Goal: Information Seeking & Learning: Learn about a topic

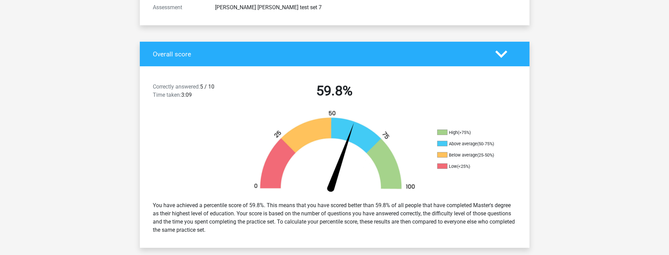
scroll to position [58, 0]
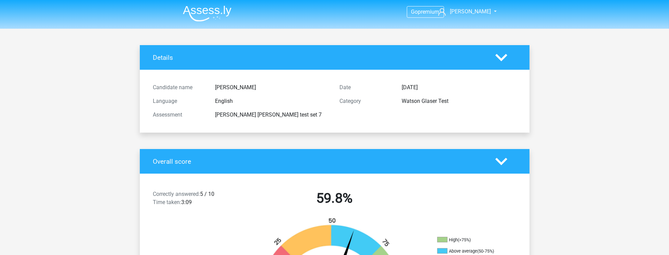
click at [210, 16] on img at bounding box center [207, 13] width 49 height 16
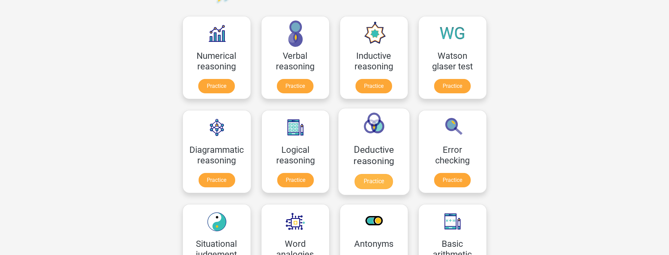
scroll to position [117, 0]
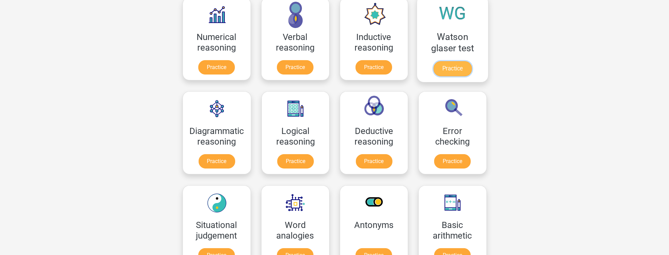
click at [442, 74] on link "Practice" at bounding box center [452, 68] width 38 height 15
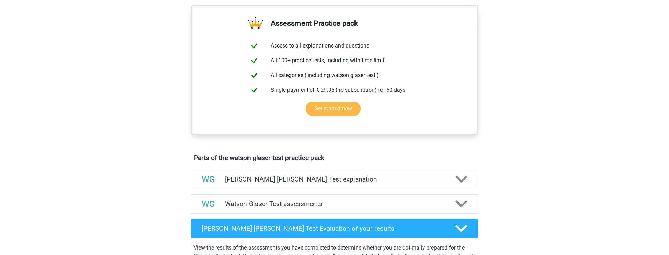
scroll to position [469, 0]
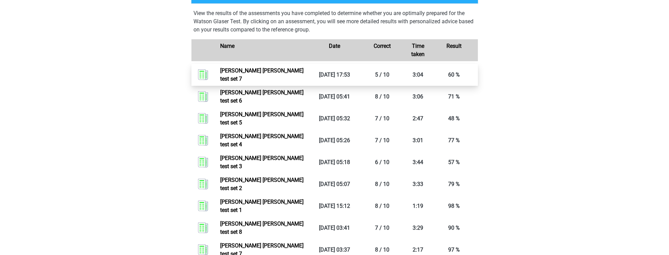
click at [278, 81] on link "Watson glaser test set 7" at bounding box center [261, 74] width 83 height 15
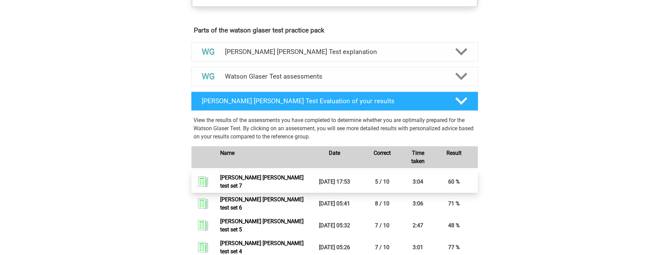
scroll to position [352, 0]
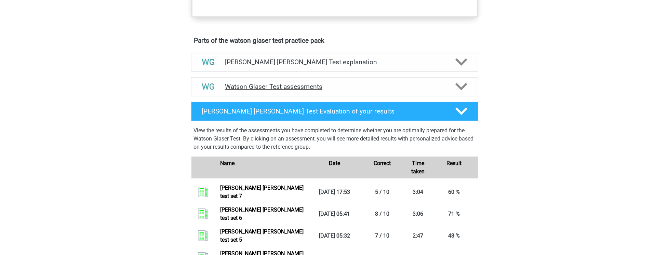
click at [269, 91] on h4 "Watson Glaser Test assessments" at bounding box center [335, 87] width 220 height 8
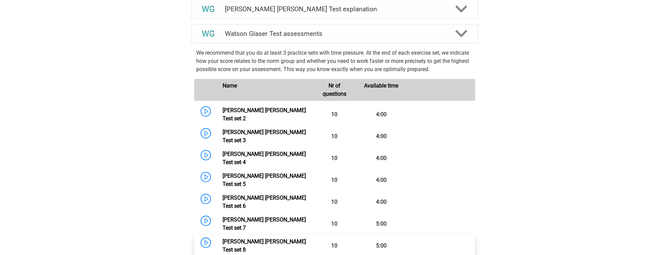
scroll to position [410, 0]
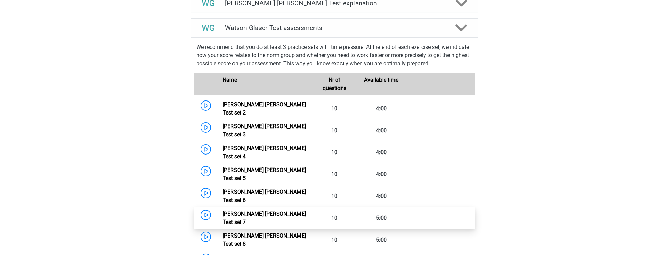
click at [267, 211] on link "Watson Glaser Test set 7" at bounding box center [264, 218] width 83 height 15
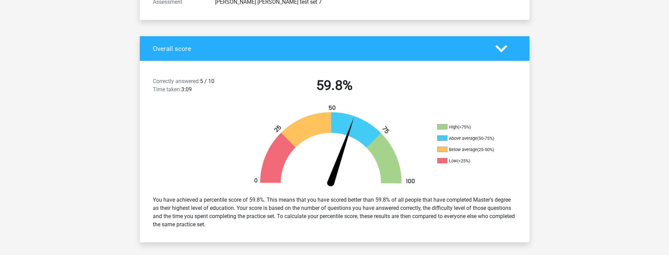
scroll to position [117, 0]
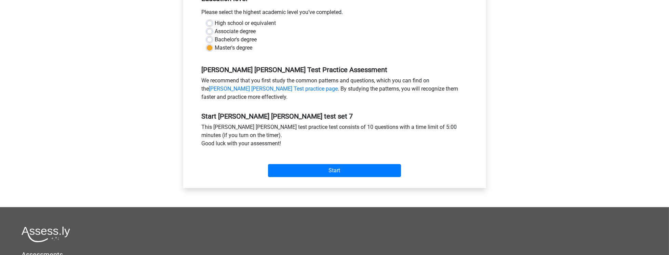
scroll to position [176, 0]
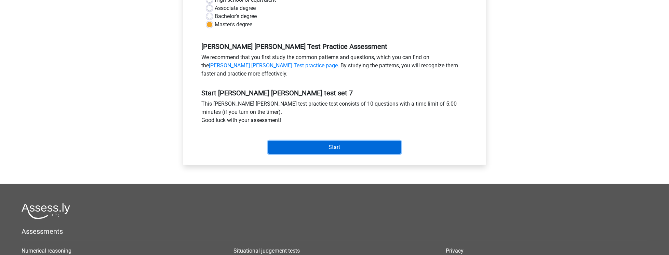
click at [370, 148] on input "Start" at bounding box center [334, 147] width 133 height 13
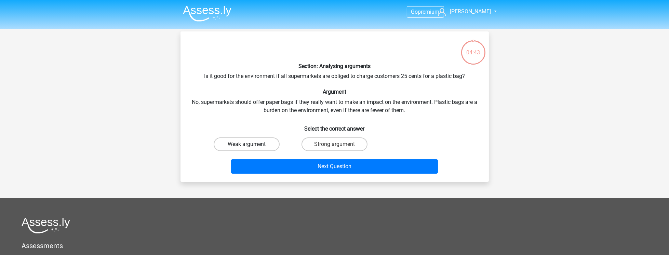
click at [274, 143] on label "Weak argument" at bounding box center [247, 144] width 66 height 14
click at [251, 144] on input "Weak argument" at bounding box center [249, 146] width 4 height 4
radio input "true"
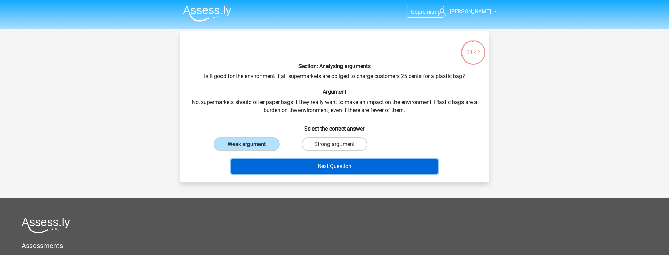
click at [315, 168] on button "Next Question" at bounding box center [334, 166] width 207 height 14
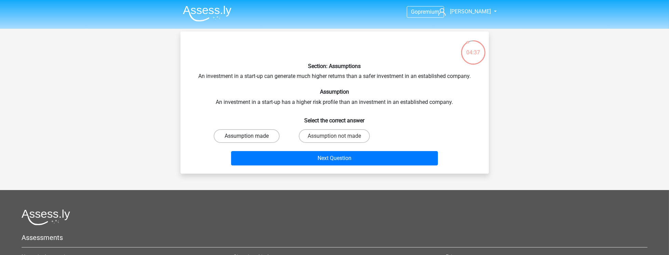
click at [250, 132] on label "Assumption made" at bounding box center [247, 136] width 66 height 14
click at [250, 136] on input "Assumption made" at bounding box center [249, 138] width 4 height 4
radio input "true"
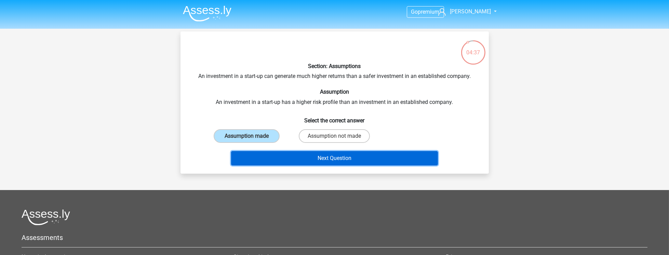
click at [312, 153] on button "Next Question" at bounding box center [334, 158] width 207 height 14
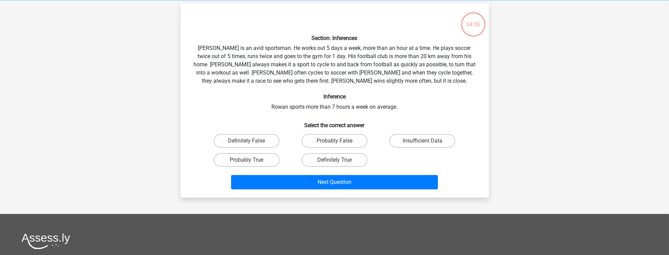
scroll to position [31, 0]
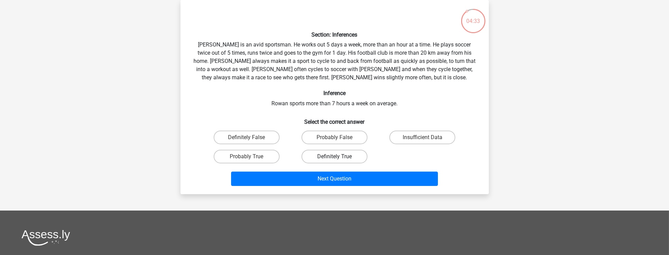
click at [356, 156] on label "Definitely True" at bounding box center [335, 157] width 66 height 14
click at [339, 157] on input "Definitely True" at bounding box center [336, 159] width 4 height 4
radio input "true"
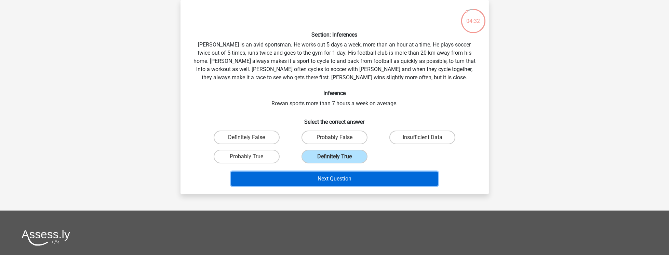
click at [346, 178] on button "Next Question" at bounding box center [334, 179] width 207 height 14
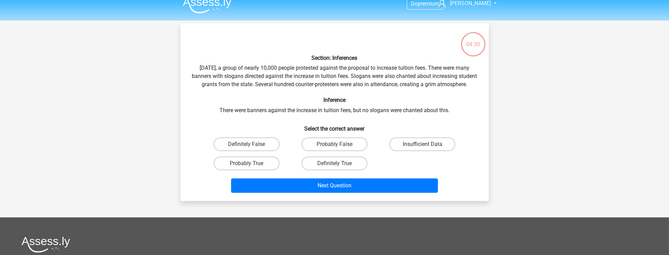
scroll to position [0, 0]
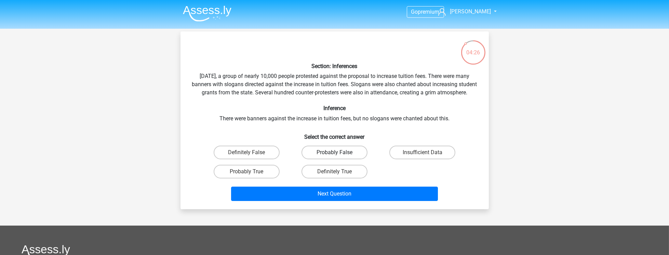
click at [355, 159] on label "Probably False" at bounding box center [335, 153] width 66 height 14
click at [339, 157] on input "Probably False" at bounding box center [336, 155] width 4 height 4
radio input "true"
click at [272, 158] on label "Definitely False" at bounding box center [247, 153] width 66 height 14
click at [251, 157] on input "Definitely False" at bounding box center [249, 155] width 4 height 4
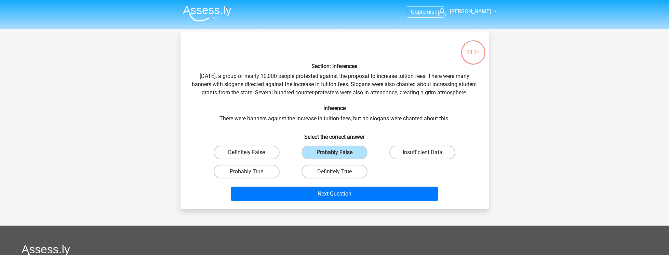
radio input "true"
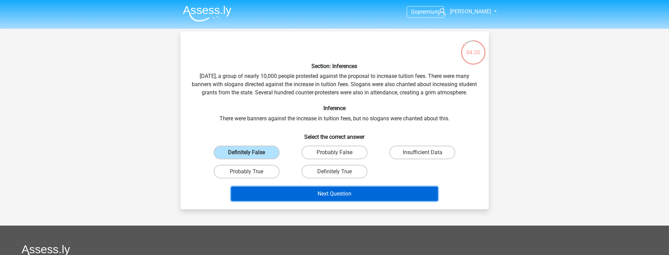
click at [358, 201] on button "Next Question" at bounding box center [334, 194] width 207 height 14
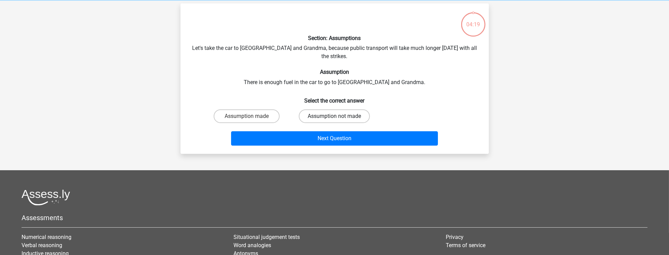
scroll to position [31, 0]
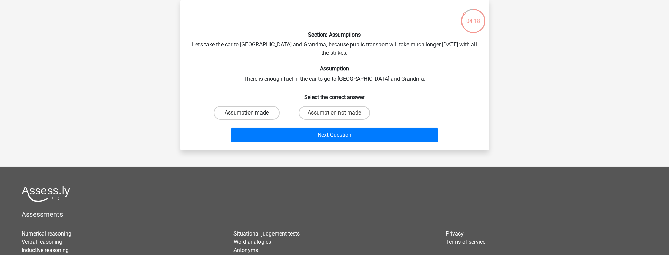
click at [254, 106] on label "Assumption made" at bounding box center [247, 113] width 66 height 14
click at [251, 113] on input "Assumption made" at bounding box center [249, 115] width 4 height 4
radio input "true"
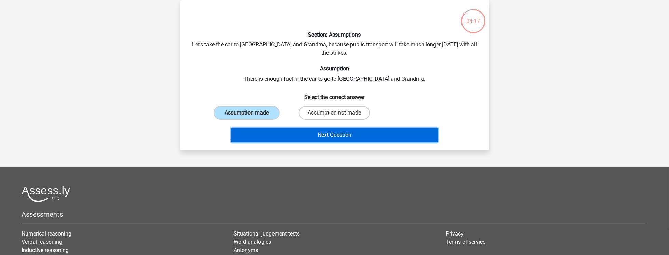
click at [300, 128] on button "Next Question" at bounding box center [334, 135] width 207 height 14
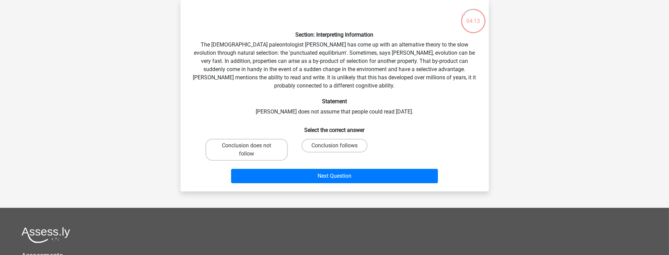
click at [228, 79] on div "Section: Interpreting Information The American paleontologist Stephen Jay Gould…" at bounding box center [334, 95] width 303 height 181
drag, startPoint x: 235, startPoint y: 80, endPoint x: 287, endPoint y: 87, distance: 52.4
click at [252, 81] on div "Section: Interpreting Information The American paleontologist Stephen Jay Gould…" at bounding box center [334, 95] width 303 height 181
drag, startPoint x: 287, startPoint y: 87, endPoint x: 358, endPoint y: 78, distance: 71.0
click at [358, 78] on div "Section: Interpreting Information The American paleontologist Stephen Jay Gould…" at bounding box center [334, 95] width 303 height 181
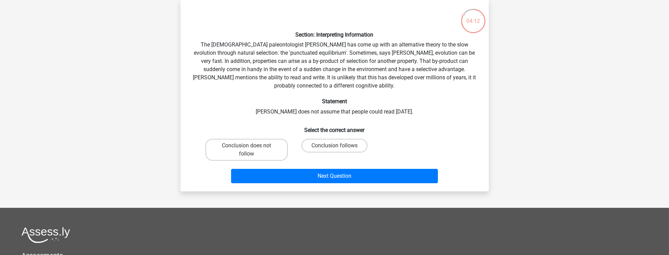
click at [351, 94] on div "Section: Interpreting Information The American paleontologist Stephen Jay Gould…" at bounding box center [334, 95] width 303 height 181
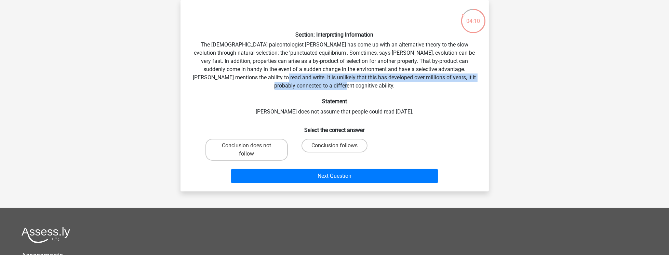
drag, startPoint x: 349, startPoint y: 88, endPoint x: 227, endPoint y: 78, distance: 122.1
click at [228, 78] on div "Section: Interpreting Information The American paleontologist Stephen Jay Gould…" at bounding box center [334, 95] width 303 height 181
click at [226, 78] on div "Section: Interpreting Information The American paleontologist Stephen Jay Gould…" at bounding box center [334, 95] width 303 height 181
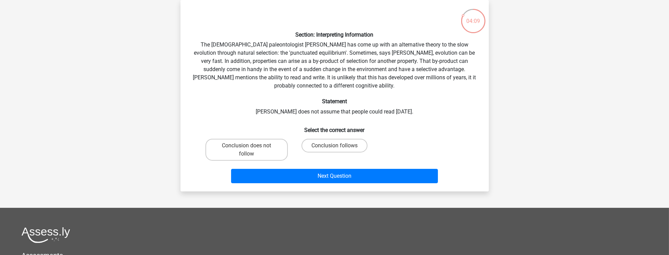
click at [252, 87] on div "Section: Interpreting Information The American paleontologist Stephen Jay Gould…" at bounding box center [334, 95] width 303 height 181
click at [356, 148] on label "Conclusion follows" at bounding box center [335, 146] width 66 height 14
click at [339, 148] on input "Conclusion follows" at bounding box center [336, 148] width 4 height 4
radio input "true"
click at [250, 150] on label "Conclusion does not follow" at bounding box center [247, 150] width 82 height 22
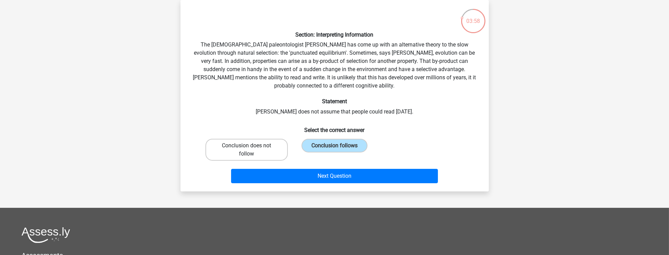
click at [250, 150] on input "Conclusion does not follow" at bounding box center [249, 148] width 4 height 4
radio input "true"
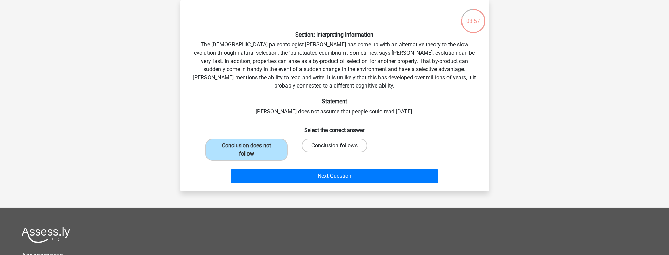
click at [332, 143] on label "Conclusion follows" at bounding box center [335, 146] width 66 height 14
click at [334, 146] on input "Conclusion follows" at bounding box center [336, 148] width 4 height 4
radio input "true"
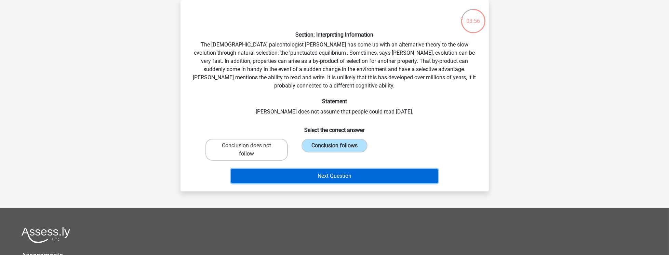
click at [315, 173] on button "Next Question" at bounding box center [334, 176] width 207 height 14
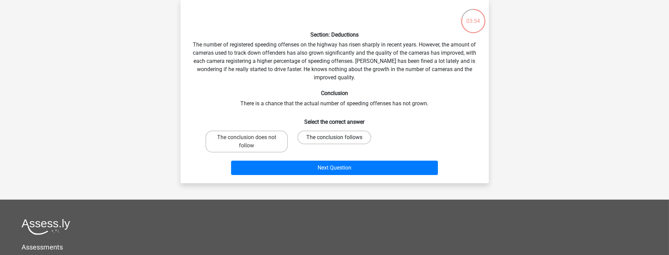
click at [340, 142] on label "The conclusion follows" at bounding box center [335, 138] width 74 height 14
click at [339, 142] on input "The conclusion follows" at bounding box center [336, 139] width 4 height 4
radio input "true"
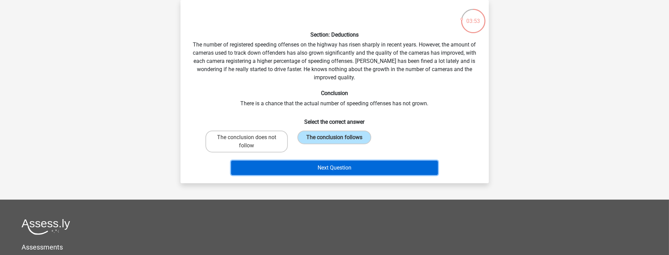
click at [339, 170] on button "Next Question" at bounding box center [334, 168] width 207 height 14
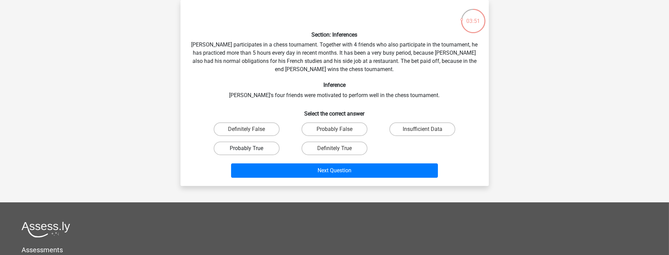
click at [277, 148] on label "Probably True" at bounding box center [247, 149] width 66 height 14
click at [251, 148] on input "Probably True" at bounding box center [249, 150] width 4 height 4
radio input "true"
click at [429, 128] on label "Insufficient Data" at bounding box center [422, 129] width 66 height 14
click at [427, 129] on input "Insufficient Data" at bounding box center [425, 131] width 4 height 4
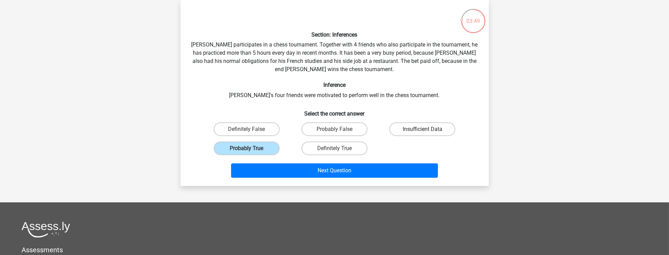
radio input "true"
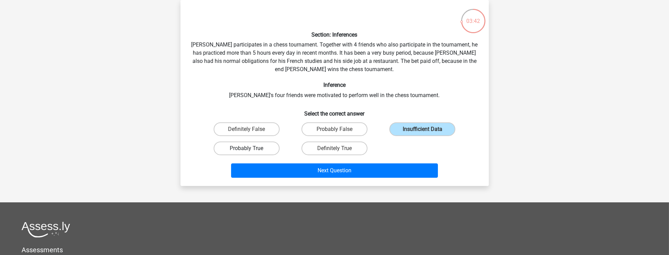
click at [277, 148] on label "Probably True" at bounding box center [247, 149] width 66 height 14
click at [251, 148] on input "Probably True" at bounding box center [249, 150] width 4 height 4
radio input "true"
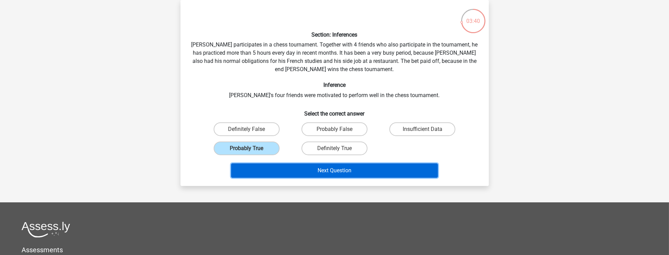
click at [309, 166] on button "Next Question" at bounding box center [334, 170] width 207 height 14
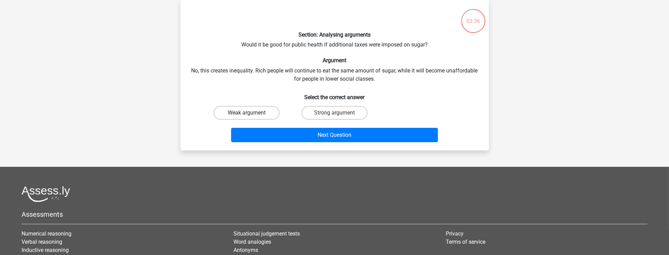
click at [267, 112] on label "Weak argument" at bounding box center [247, 113] width 66 height 14
click at [251, 113] on input "Weak argument" at bounding box center [249, 115] width 4 height 4
radio input "true"
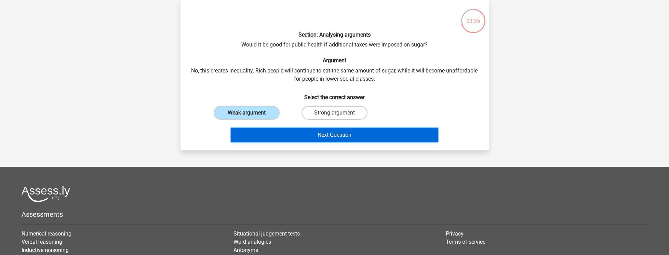
click at [309, 137] on button "Next Question" at bounding box center [334, 135] width 207 height 14
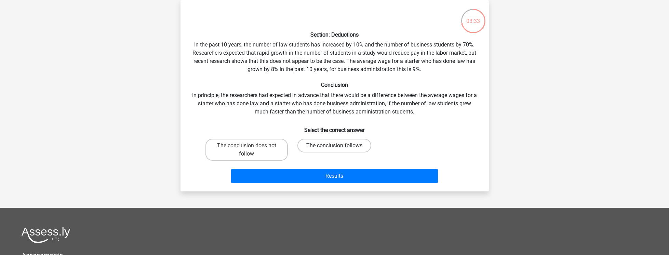
click at [325, 142] on label "The conclusion follows" at bounding box center [335, 146] width 74 height 14
click at [334, 146] on input "The conclusion follows" at bounding box center [336, 148] width 4 height 4
radio input "true"
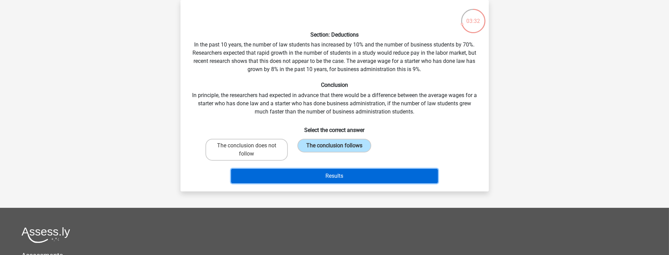
click at [326, 171] on button "Results" at bounding box center [334, 176] width 207 height 14
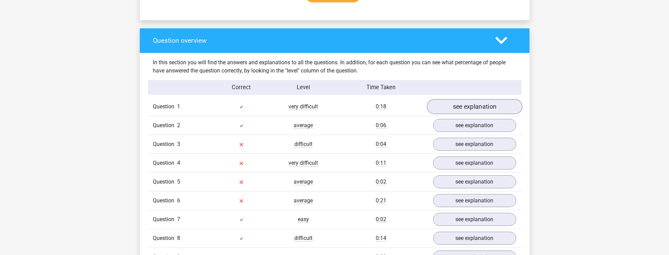
scroll to position [527, 0]
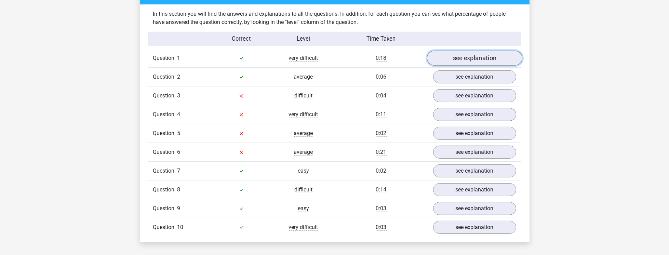
click at [490, 55] on link "see explanation" at bounding box center [474, 58] width 95 height 15
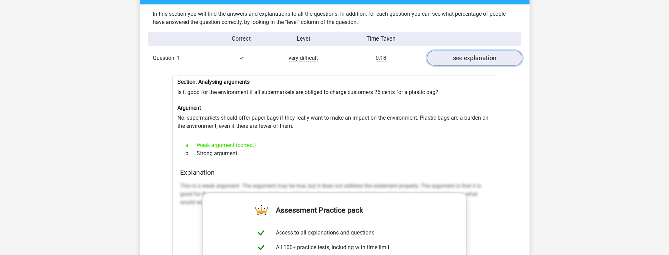
click at [490, 55] on link "see explanation" at bounding box center [474, 58] width 95 height 15
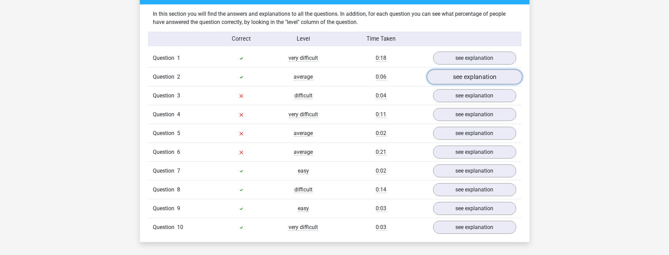
click at [476, 77] on link "see explanation" at bounding box center [474, 77] width 95 height 15
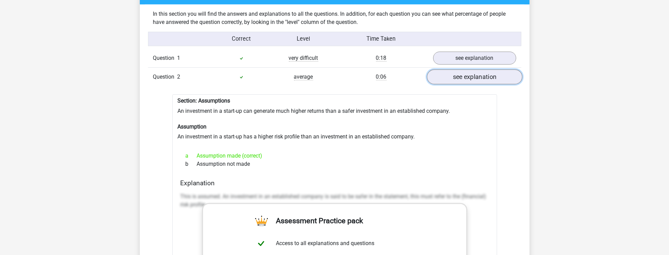
click at [476, 77] on link "see explanation" at bounding box center [474, 77] width 95 height 15
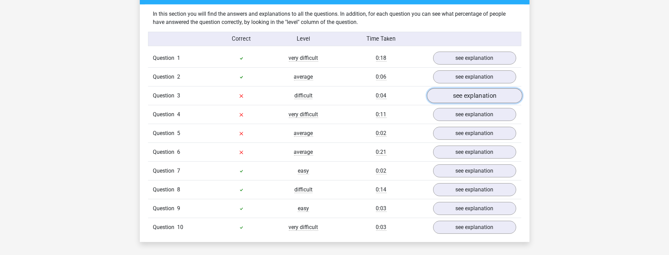
click at [479, 95] on link "see explanation" at bounding box center [474, 96] width 95 height 15
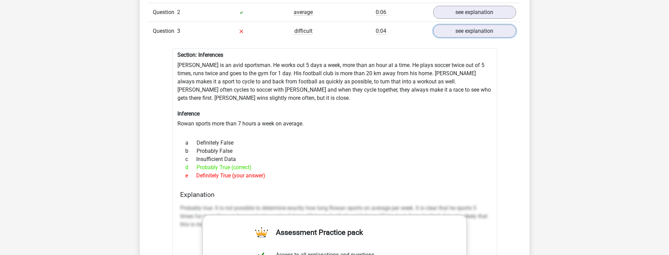
scroll to position [586, 0]
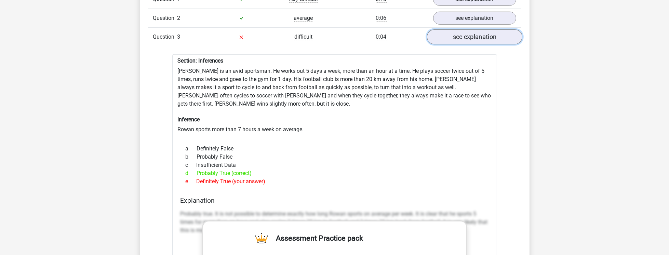
click at [501, 35] on link "see explanation" at bounding box center [474, 37] width 95 height 15
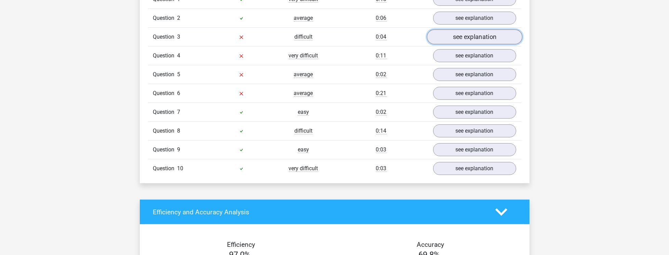
click at [501, 35] on link "see explanation" at bounding box center [474, 37] width 95 height 15
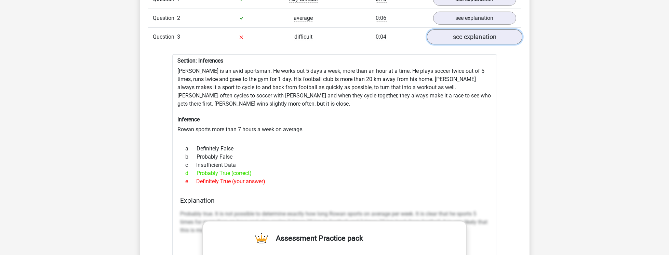
click at [501, 35] on link "see explanation" at bounding box center [474, 37] width 95 height 15
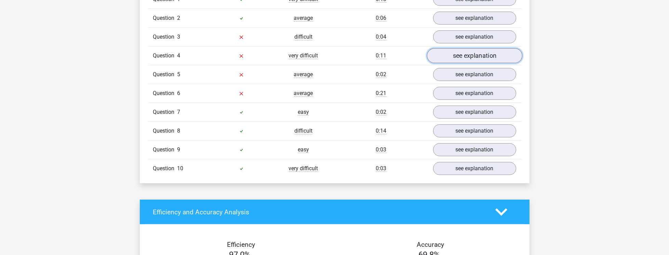
click at [484, 53] on link "see explanation" at bounding box center [474, 56] width 95 height 15
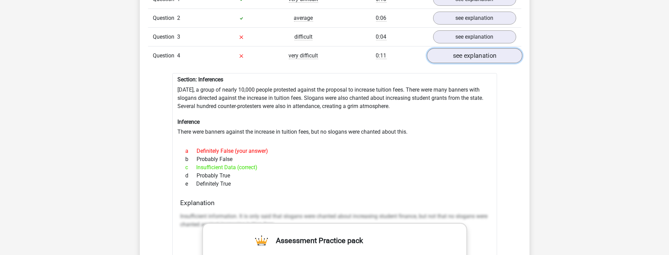
click at [484, 53] on link "see explanation" at bounding box center [474, 56] width 95 height 15
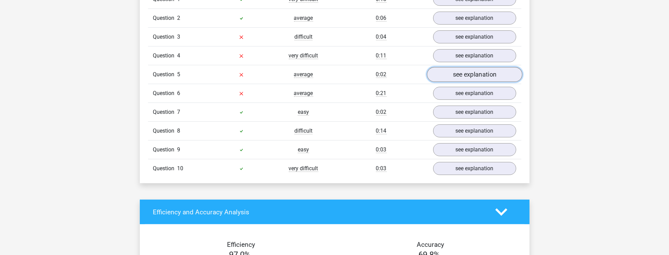
click at [484, 69] on link "see explanation" at bounding box center [474, 74] width 95 height 15
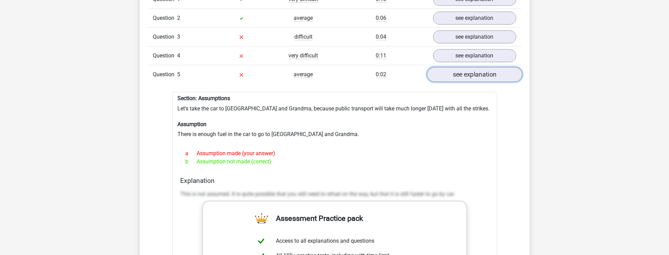
click at [484, 69] on link "see explanation" at bounding box center [474, 74] width 95 height 15
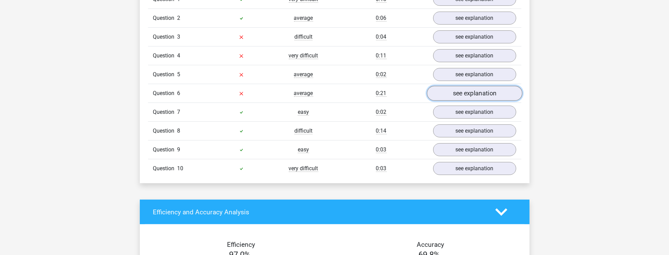
click at [470, 95] on link "see explanation" at bounding box center [474, 93] width 95 height 15
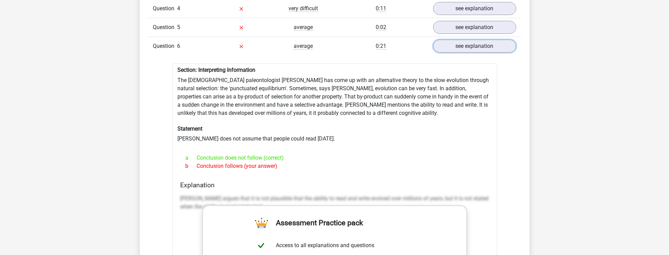
scroll to position [645, 0]
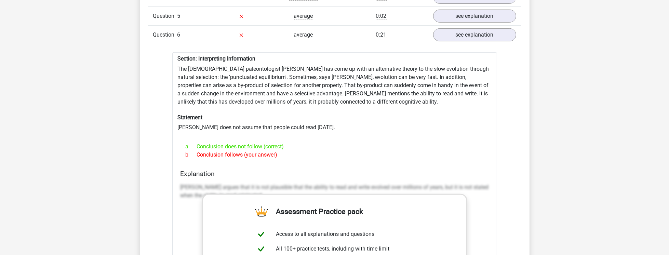
drag, startPoint x: 292, startPoint y: 83, endPoint x: 310, endPoint y: 85, distance: 18.5
click at [296, 84] on div "Section: Interpreting Information The American paleontologist Stephen Jay Gould…" at bounding box center [334, 234] width 325 height 365
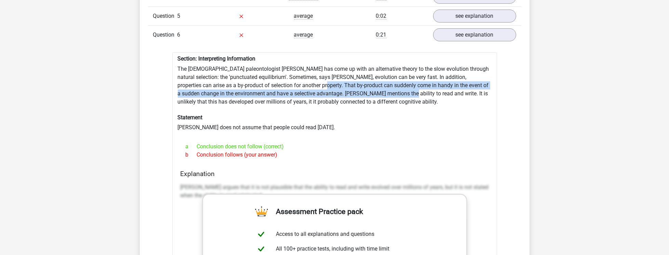
drag, startPoint x: 310, startPoint y: 85, endPoint x: 385, endPoint y: 93, distance: 75.3
click at [386, 93] on div "Section: Interpreting Information The American paleontologist Stephen Jay Gould…" at bounding box center [334, 234] width 325 height 365
click at [384, 93] on div "Section: Interpreting Information The American paleontologist Stephen Jay Gould…" at bounding box center [334, 234] width 325 height 365
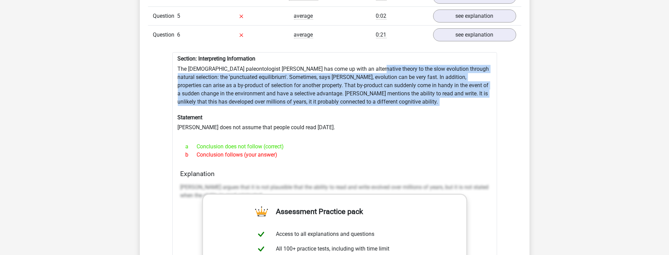
drag, startPoint x: 361, startPoint y: 103, endPoint x: 371, endPoint y: 63, distance: 41.1
click at [371, 63] on div "Section: Interpreting Information The American paleontologist Stephen Jay Gould…" at bounding box center [334, 234] width 325 height 365
click at [371, 64] on div "Section: Interpreting Information The American paleontologist Stephen Jay Gould…" at bounding box center [334, 234] width 325 height 365
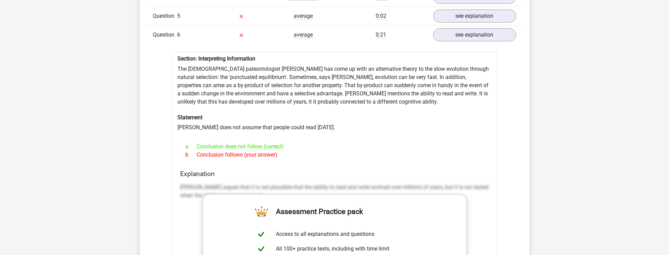
click at [290, 143] on div "a Conclusion does not follow (correct)" at bounding box center [335, 147] width 308 height 8
click at [271, 143] on div "a Conclusion does not follow (correct)" at bounding box center [335, 147] width 308 height 8
drag, startPoint x: 241, startPoint y: 140, endPoint x: 233, endPoint y: 138, distance: 7.8
click at [233, 140] on div "a Conclusion does not follow (correct) b Conclusion follows (your answer)" at bounding box center [335, 151] width 308 height 22
click at [195, 143] on span "a" at bounding box center [191, 147] width 11 height 8
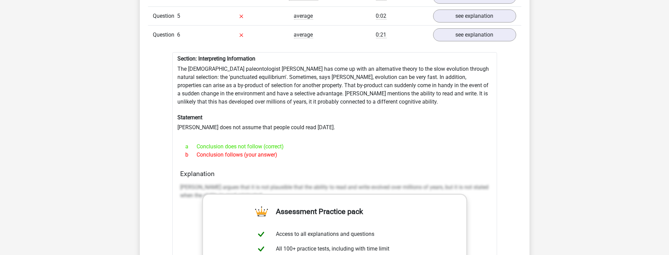
drag, startPoint x: 242, startPoint y: 149, endPoint x: 296, endPoint y: 138, distance: 55.2
click at [296, 140] on div "a Conclusion does not follow (correct) b Conclusion follows (your answer)" at bounding box center [335, 151] width 308 height 22
click at [292, 143] on div "a Conclusion does not follow (correct)" at bounding box center [335, 147] width 308 height 8
drag, startPoint x: 292, startPoint y: 141, endPoint x: 222, endPoint y: 140, distance: 70.1
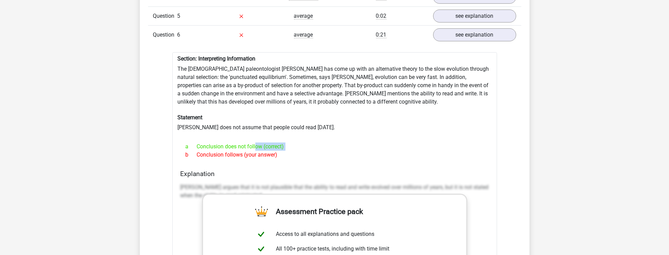
click at [226, 143] on div "a Conclusion does not follow (correct)" at bounding box center [335, 147] width 308 height 8
click at [207, 143] on div "a Conclusion does not follow (correct)" at bounding box center [335, 147] width 308 height 8
drag, startPoint x: 193, startPoint y: 142, endPoint x: 290, endPoint y: 141, distance: 96.8
click at [280, 143] on div "a Conclusion does not follow (correct)" at bounding box center [335, 147] width 308 height 8
click at [293, 143] on div "a Conclusion does not follow (correct)" at bounding box center [335, 147] width 308 height 8
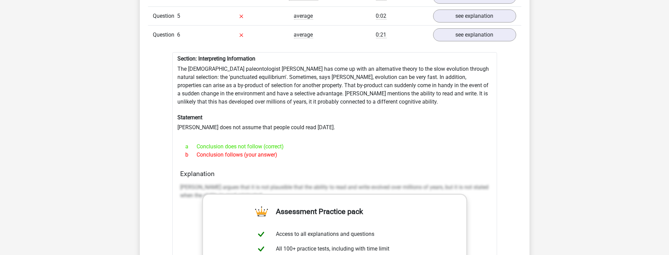
click at [293, 143] on div "a Conclusion does not follow (correct)" at bounding box center [335, 147] width 308 height 8
click at [402, 85] on div "Section: Interpreting Information The American paleontologist Stephen Jay Gould…" at bounding box center [334, 234] width 325 height 365
drag, startPoint x: 402, startPoint y: 85, endPoint x: 406, endPoint y: 95, distance: 10.7
click at [406, 92] on div "Section: Interpreting Information The American paleontologist Stephen Jay Gould…" at bounding box center [334, 234] width 325 height 365
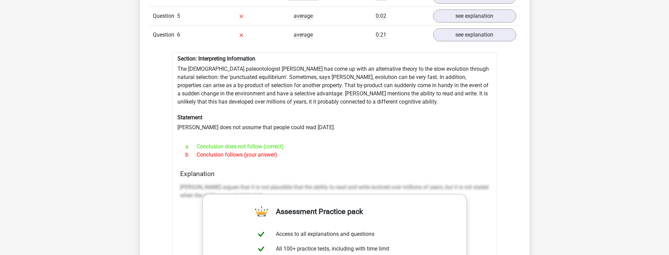
click at [406, 96] on div "Section: Interpreting Information The American paleontologist Stephen Jay Gould…" at bounding box center [334, 234] width 325 height 365
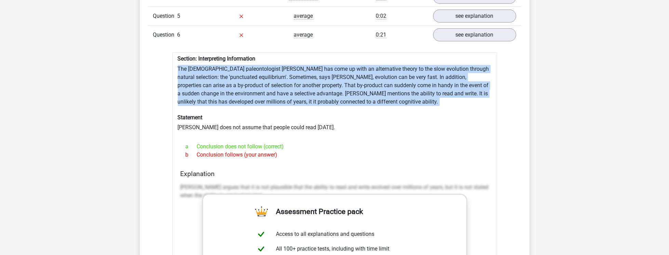
click at [406, 96] on div "Section: Interpreting Information The American paleontologist Stephen Jay Gould…" at bounding box center [334, 234] width 325 height 365
click at [416, 97] on div "Section: Interpreting Information The American paleontologist Stephen Jay Gould…" at bounding box center [334, 234] width 325 height 365
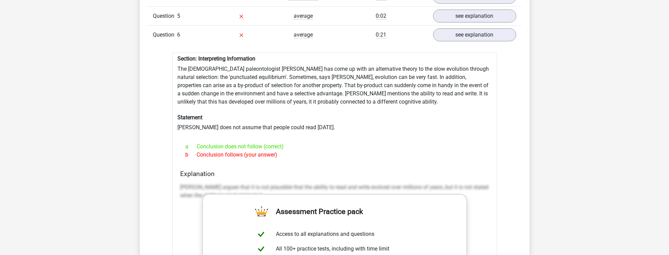
drag, startPoint x: 410, startPoint y: 114, endPoint x: 404, endPoint y: 114, distance: 6.5
click at [408, 115] on h6 "Statement" at bounding box center [335, 117] width 314 height 6
click at [398, 106] on div "Section: Interpreting Information The American paleontologist Stephen Jay Gould…" at bounding box center [334, 234] width 325 height 365
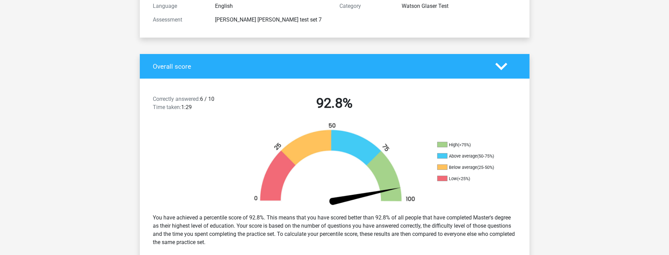
scroll to position [0, 0]
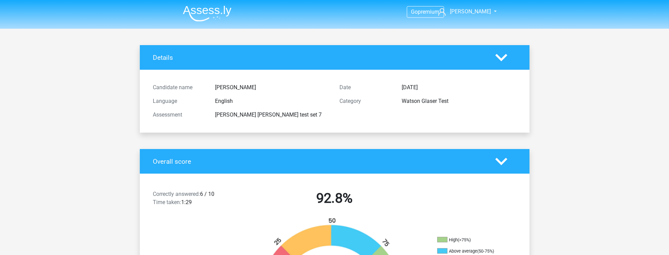
click at [205, 14] on img at bounding box center [207, 13] width 49 height 16
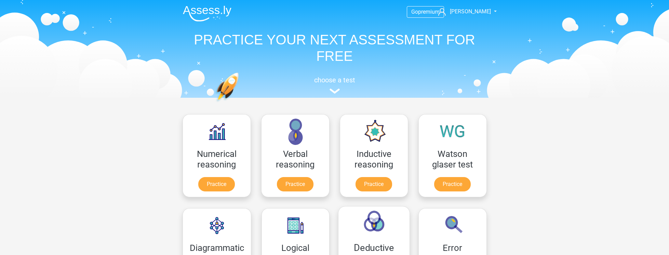
scroll to position [117, 0]
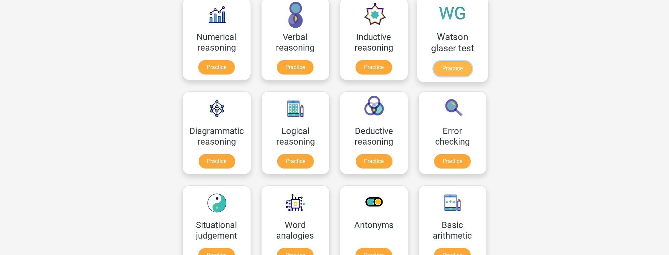
click at [454, 61] on link "Practice" at bounding box center [452, 68] width 38 height 15
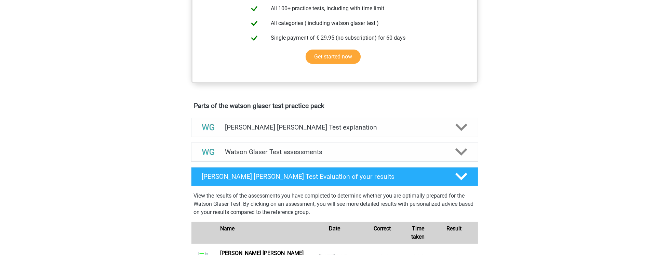
scroll to position [293, 0]
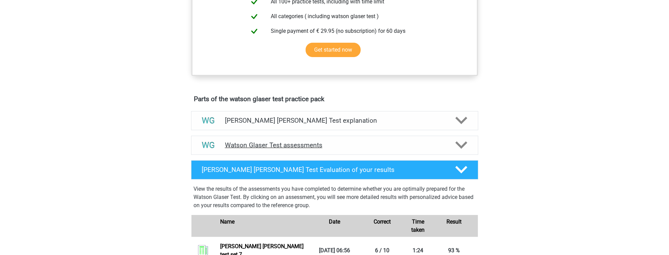
click at [300, 147] on div "Watson Glaser Test assessments" at bounding box center [334, 145] width 287 height 19
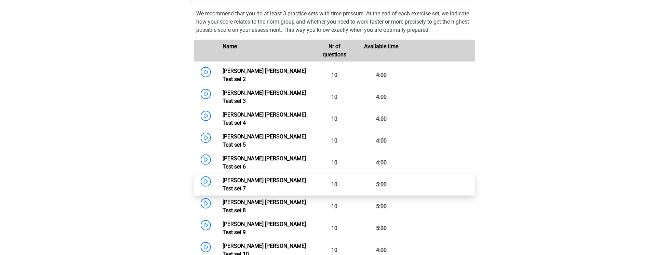
scroll to position [586, 0]
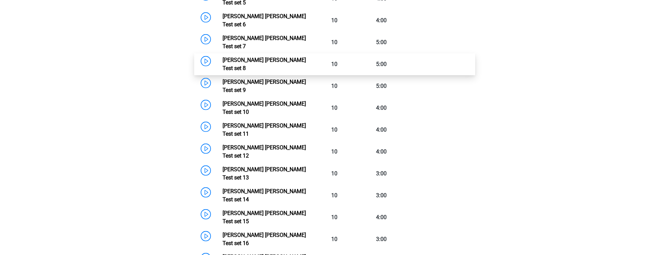
click at [280, 57] on link "[PERSON_NAME] [PERSON_NAME] Test set 8" at bounding box center [264, 64] width 83 height 15
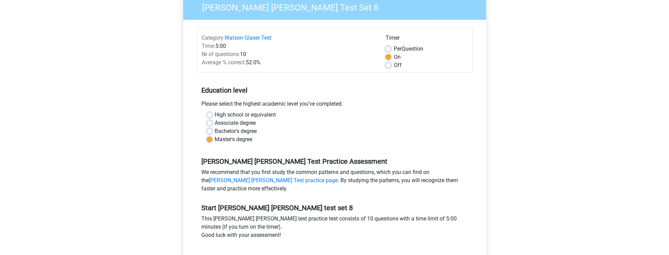
scroll to position [176, 0]
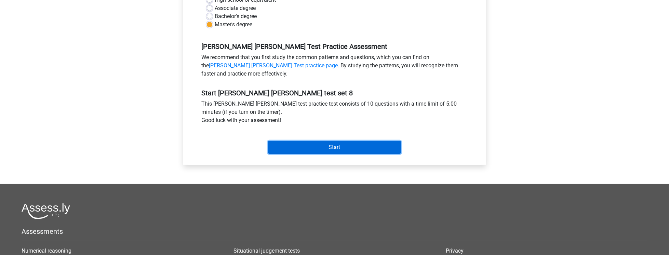
click at [334, 148] on input "Start" at bounding box center [334, 147] width 133 height 13
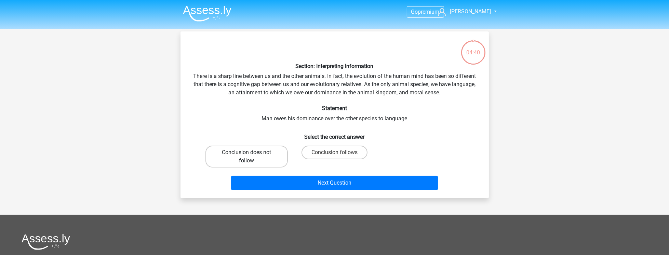
click at [281, 159] on label "Conclusion does not follow" at bounding box center [247, 157] width 82 height 22
click at [251, 157] on input "Conclusion does not follow" at bounding box center [249, 155] width 4 height 4
radio input "true"
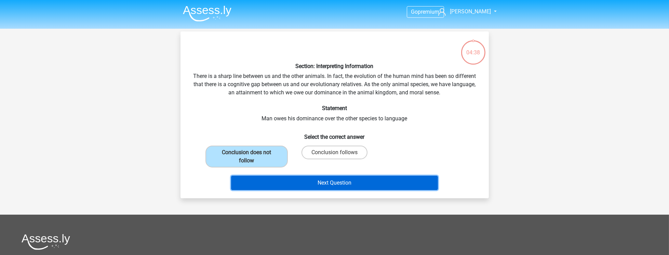
click at [346, 180] on button "Next Question" at bounding box center [334, 183] width 207 height 14
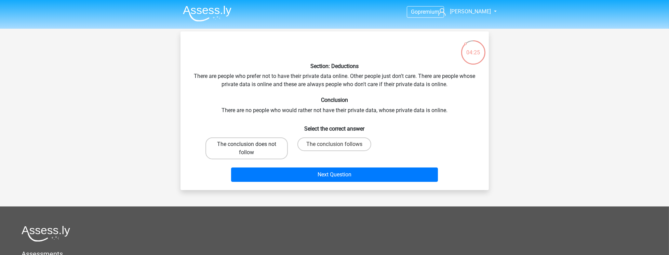
click at [275, 148] on label "The conclusion does not follow" at bounding box center [247, 148] width 82 height 22
click at [251, 148] on input "The conclusion does not follow" at bounding box center [249, 146] width 4 height 4
radio input "true"
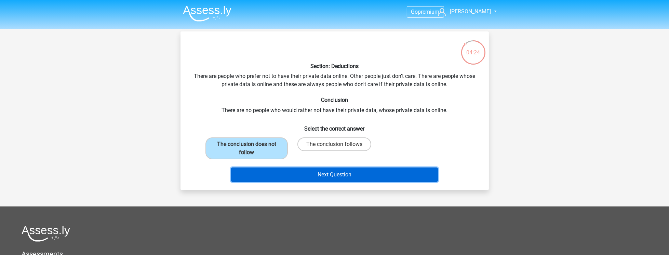
click at [308, 170] on button "Next Question" at bounding box center [334, 175] width 207 height 14
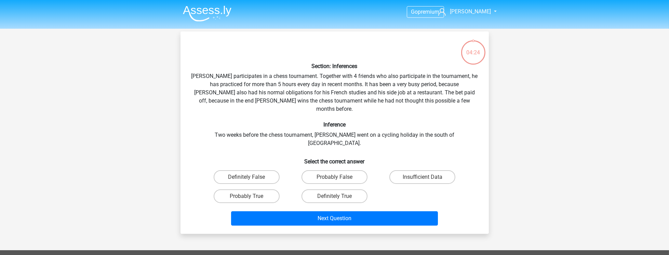
scroll to position [31, 0]
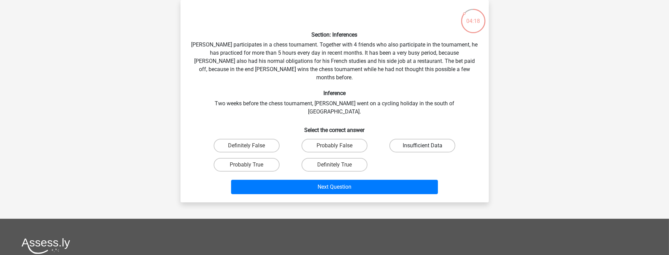
click at [413, 139] on label "Insufficient Data" at bounding box center [422, 146] width 66 height 14
click at [423, 146] on input "Insufficient Data" at bounding box center [425, 148] width 4 height 4
radio input "true"
click at [339, 139] on label "Probably False" at bounding box center [335, 146] width 66 height 14
click at [339, 146] on input "Probably False" at bounding box center [336, 148] width 4 height 4
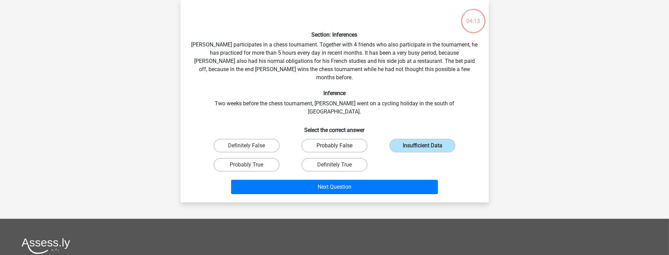
radio input "true"
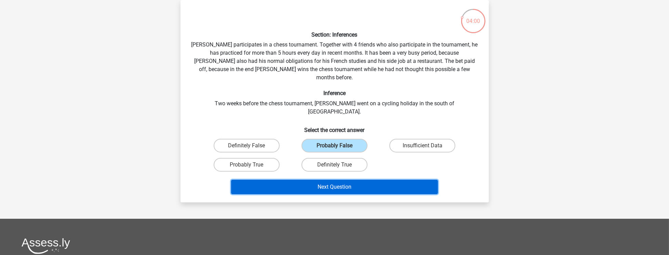
click at [370, 180] on button "Next Question" at bounding box center [334, 187] width 207 height 14
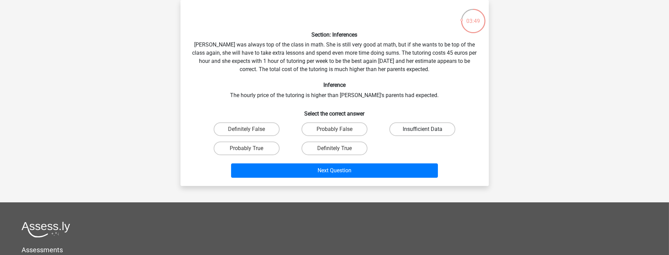
click at [408, 129] on label "Insufficient Data" at bounding box center [422, 129] width 66 height 14
click at [423, 129] on input "Insufficient Data" at bounding box center [425, 131] width 4 height 4
radio input "true"
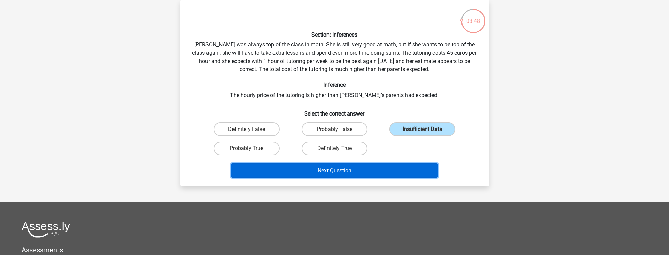
click at [373, 168] on button "Next Question" at bounding box center [334, 170] width 207 height 14
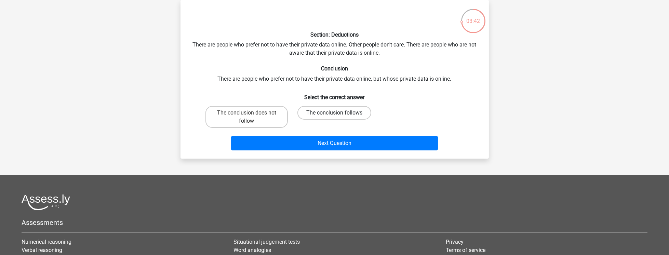
click at [349, 115] on label "The conclusion follows" at bounding box center [335, 113] width 74 height 14
click at [339, 115] on input "The conclusion follows" at bounding box center [336, 115] width 4 height 4
radio input "true"
click at [264, 115] on label "The conclusion does not follow" at bounding box center [247, 117] width 82 height 22
click at [251, 115] on input "The conclusion does not follow" at bounding box center [249, 115] width 4 height 4
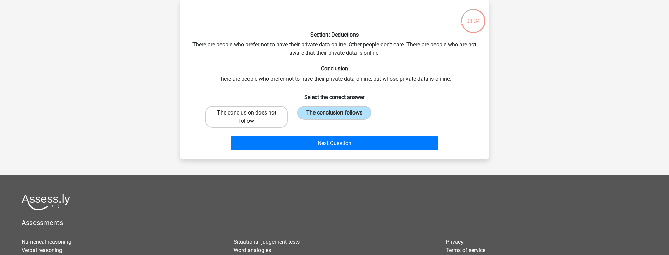
radio input "true"
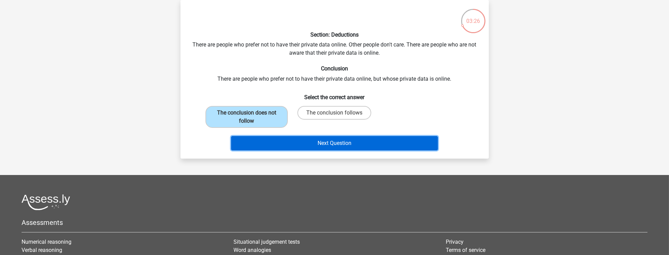
click at [412, 140] on button "Next Question" at bounding box center [334, 143] width 207 height 14
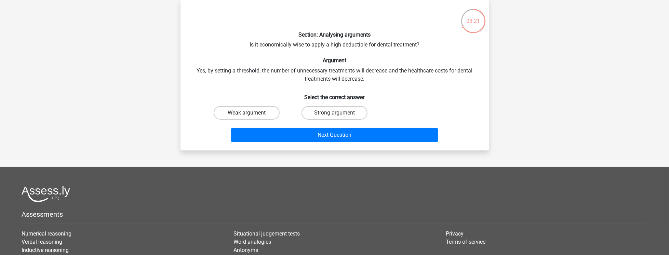
click at [271, 112] on label "Weak argument" at bounding box center [247, 113] width 66 height 14
click at [251, 113] on input "Weak argument" at bounding box center [249, 115] width 4 height 4
radio input "true"
drag, startPoint x: 326, startPoint y: 113, endPoint x: 329, endPoint y: 113, distance: 3.4
click at [329, 113] on label "Strong argument" at bounding box center [335, 113] width 66 height 14
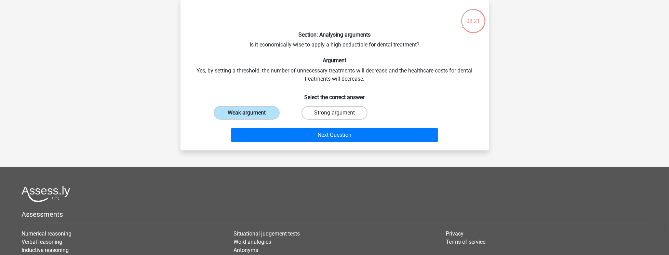
click at [334, 113] on input "Strong argument" at bounding box center [336, 115] width 4 height 4
radio input "true"
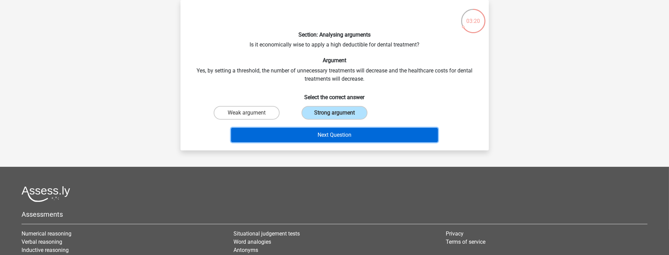
click at [326, 131] on button "Next Question" at bounding box center [334, 135] width 207 height 14
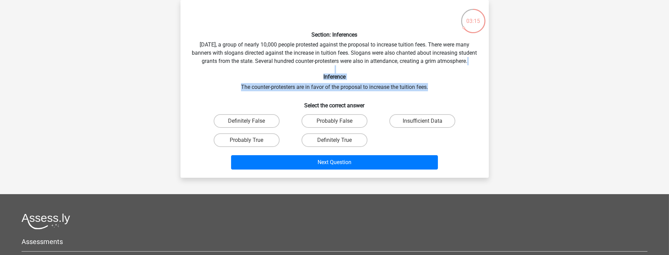
drag, startPoint x: 457, startPoint y: 95, endPoint x: 471, endPoint y: 75, distance: 24.2
click at [471, 75] on div "Section: Inferences Last Saturday, a group of nearly 10,000 people protested ag…" at bounding box center [334, 88] width 303 height 167
click at [453, 92] on div "Section: Inferences Last Saturday, a group of nearly 10,000 people protested ag…" at bounding box center [334, 88] width 303 height 167
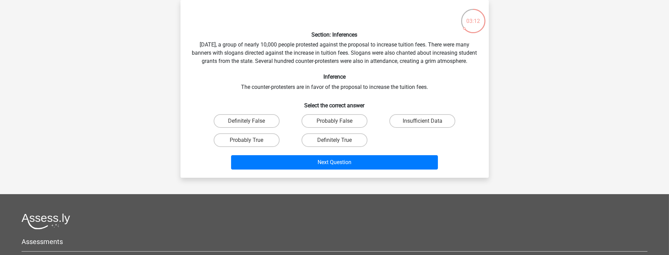
click at [453, 128] on div "Insufficient Data" at bounding box center [422, 121] width 82 height 14
click at [445, 128] on label "Insufficient Data" at bounding box center [422, 121] width 66 height 14
click at [427, 125] on input "Insufficient Data" at bounding box center [425, 123] width 4 height 4
radio input "true"
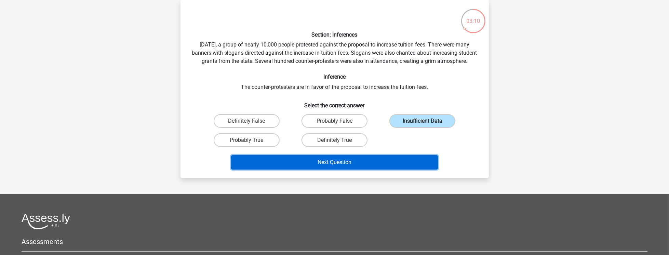
click at [421, 170] on button "Next Question" at bounding box center [334, 162] width 207 height 14
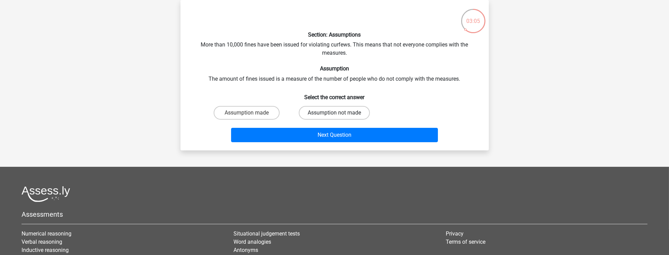
click at [349, 111] on label "Assumption not made" at bounding box center [334, 113] width 71 height 14
click at [339, 113] on input "Assumption not made" at bounding box center [336, 115] width 4 height 4
radio input "true"
click at [267, 111] on label "Assumption made" at bounding box center [247, 113] width 66 height 14
click at [251, 113] on input "Assumption made" at bounding box center [249, 115] width 4 height 4
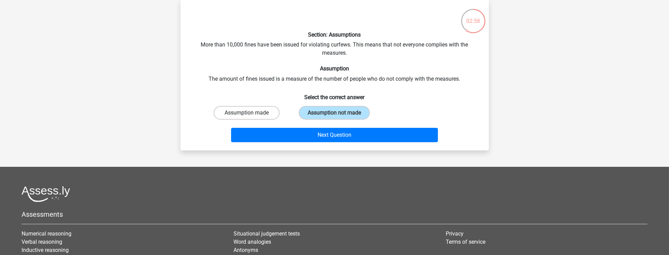
radio input "true"
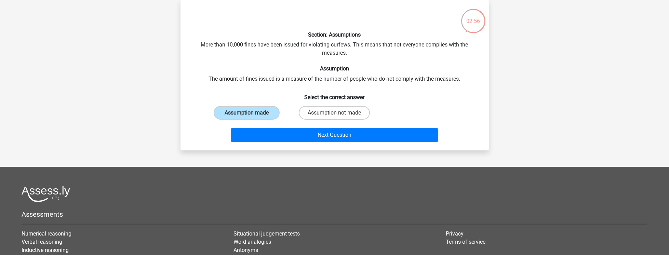
click at [318, 115] on label "Assumption not made" at bounding box center [334, 113] width 71 height 14
click at [334, 115] on input "Assumption not made" at bounding box center [336, 115] width 4 height 4
radio input "true"
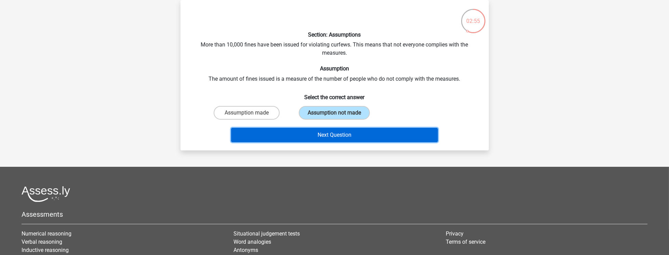
click at [321, 140] on button "Next Question" at bounding box center [334, 135] width 207 height 14
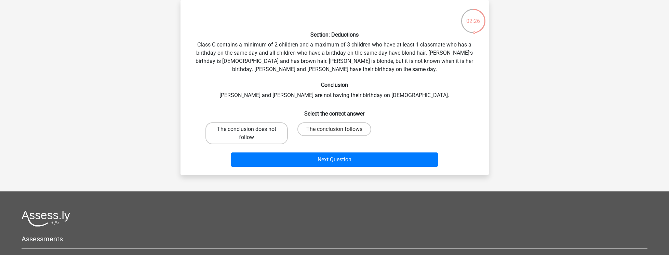
click at [283, 136] on label "The conclusion does not follow" at bounding box center [247, 133] width 82 height 22
click at [251, 134] on input "The conclusion does not follow" at bounding box center [249, 131] width 4 height 4
radio input "true"
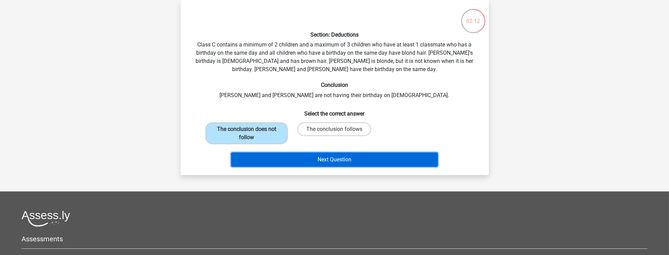
click at [349, 156] on button "Next Question" at bounding box center [334, 160] width 207 height 14
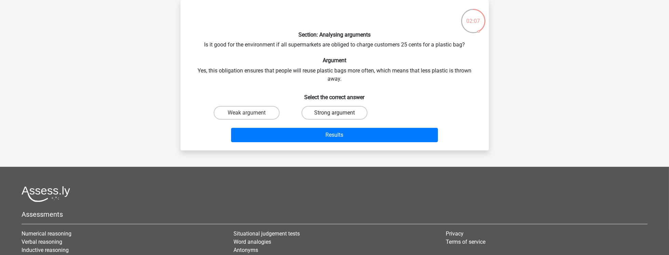
click at [345, 110] on label "Strong argument" at bounding box center [335, 113] width 66 height 14
click at [339, 113] on input "Strong argument" at bounding box center [336, 115] width 4 height 4
radio input "true"
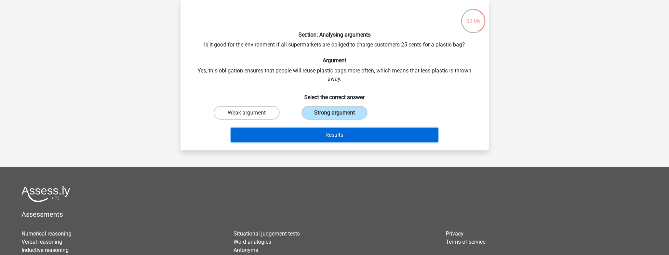
click at [337, 134] on button "Results" at bounding box center [334, 135] width 207 height 14
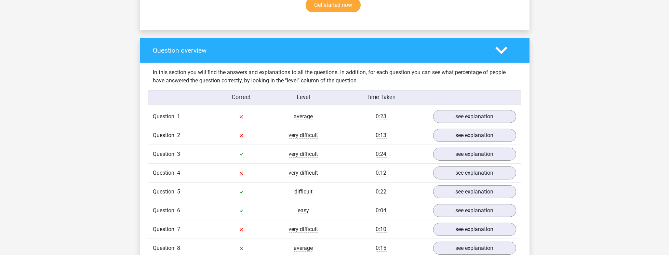
scroll to position [645, 0]
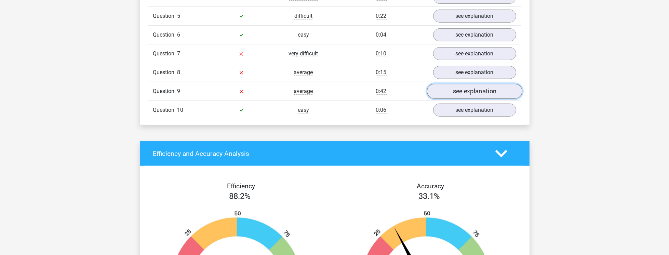
click at [480, 85] on link "see explanation" at bounding box center [474, 91] width 95 height 15
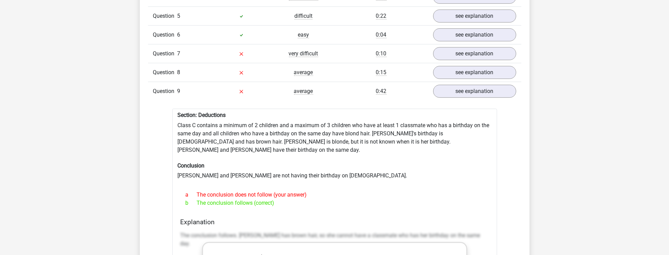
drag, startPoint x: 228, startPoint y: 191, endPoint x: 241, endPoint y: 188, distance: 13.2
click at [228, 199] on div "b The conclusion follows (correct)" at bounding box center [335, 203] width 308 height 8
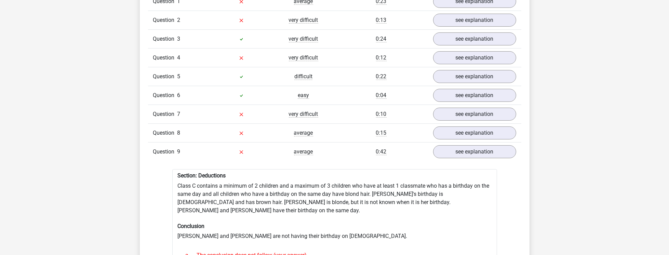
scroll to position [469, 0]
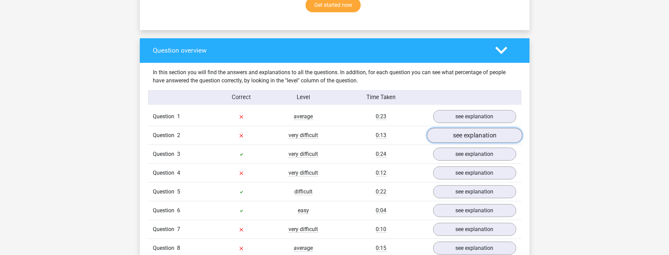
click at [466, 136] on link "see explanation" at bounding box center [474, 135] width 95 height 15
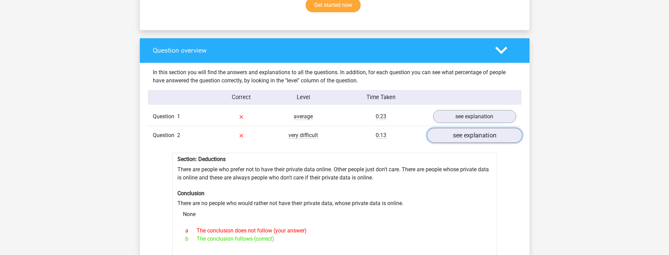
click at [468, 133] on link "see explanation" at bounding box center [474, 135] width 95 height 15
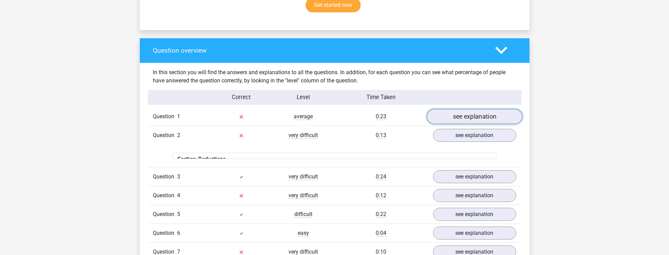
click at [457, 112] on link "see explanation" at bounding box center [474, 116] width 95 height 15
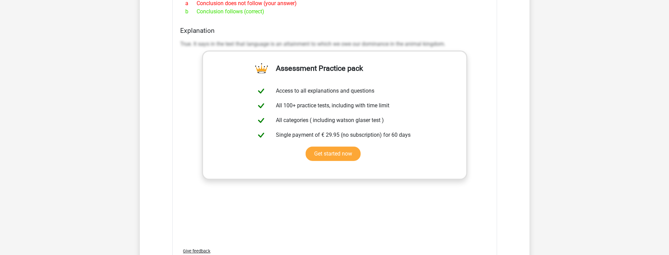
scroll to position [586, 0]
